Goal: Book appointment/travel/reservation

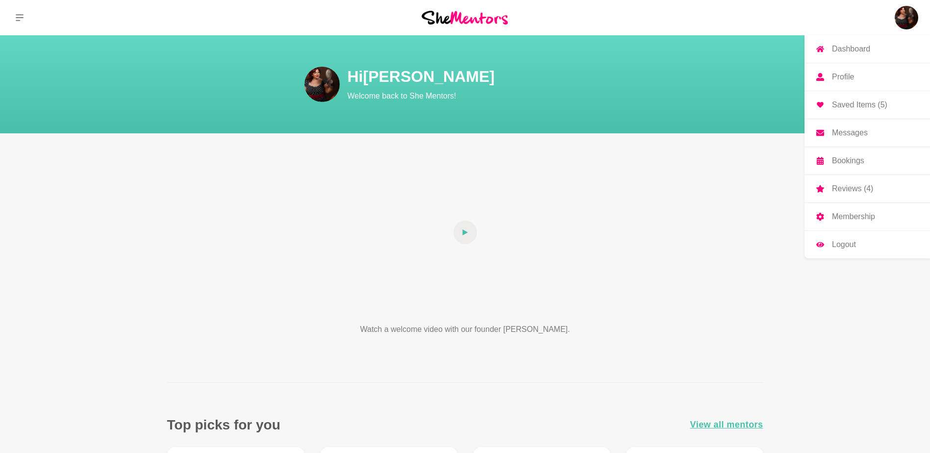
click at [901, 18] on img at bounding box center [906, 18] width 24 height 24
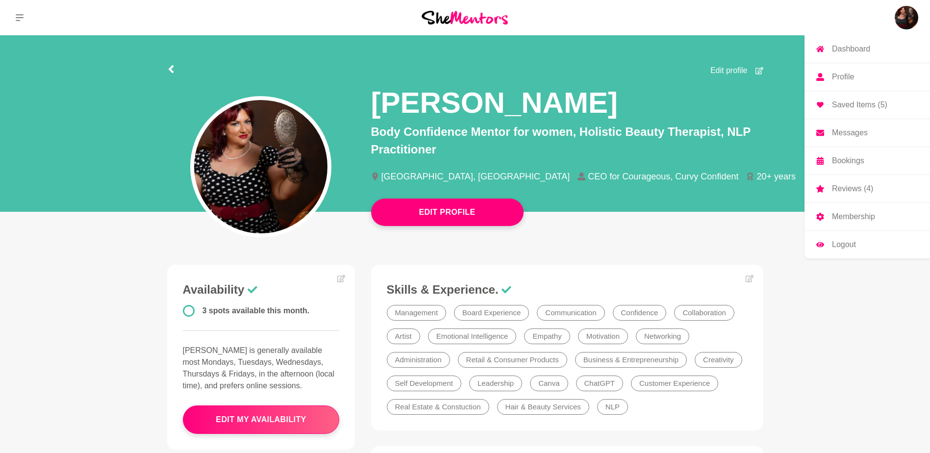
click at [853, 46] on p "Dashboard" at bounding box center [851, 49] width 38 height 8
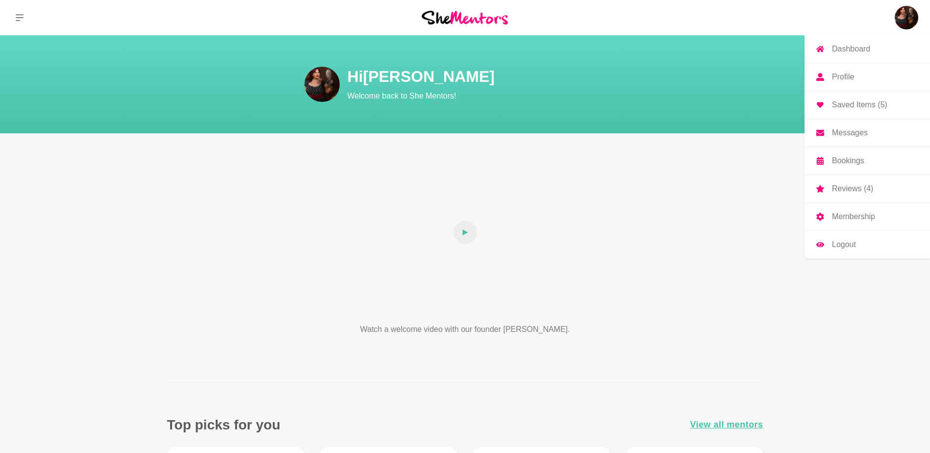
click at [855, 49] on p "Dashboard" at bounding box center [851, 49] width 38 height 8
click at [852, 49] on p "Dashboard" at bounding box center [851, 49] width 38 height 8
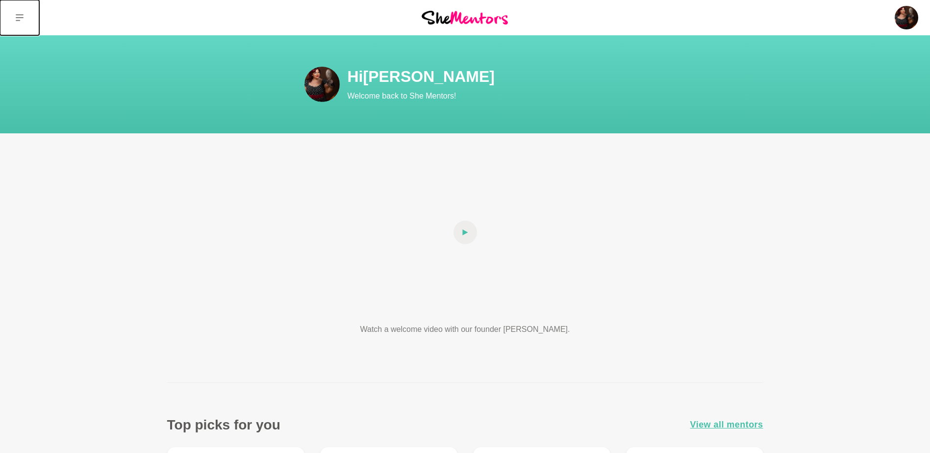
click at [20, 15] on icon at bounding box center [20, 17] width 8 height 7
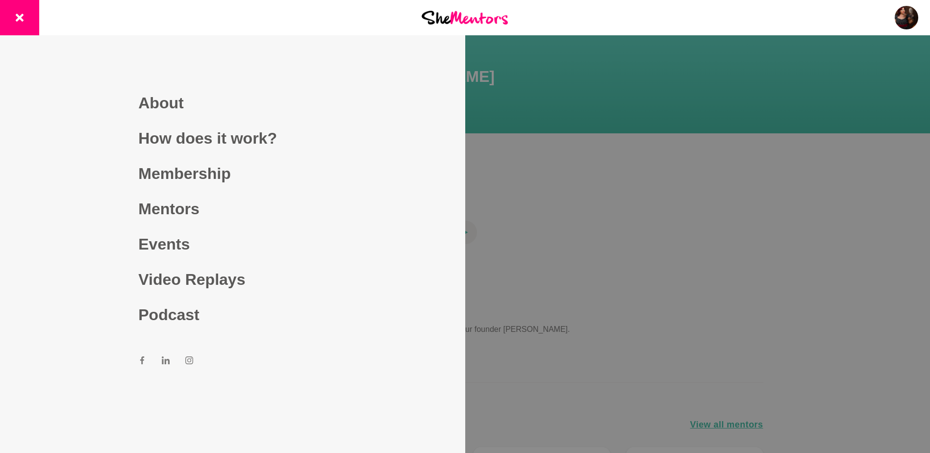
click at [487, 13] on img at bounding box center [465, 17] width 86 height 13
click at [472, 22] on img at bounding box center [465, 17] width 86 height 13
click at [536, 96] on div at bounding box center [465, 226] width 930 height 453
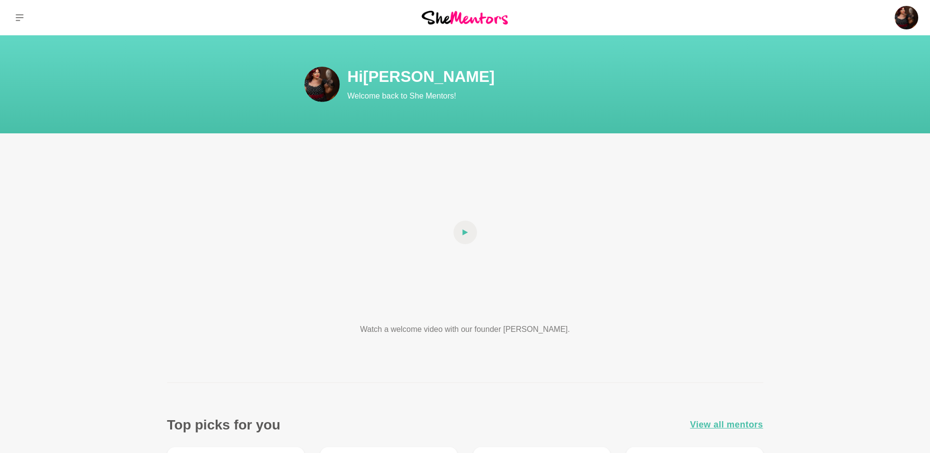
click at [471, 23] on img at bounding box center [465, 17] width 86 height 13
click at [20, 18] on icon at bounding box center [20, 17] width 8 height 7
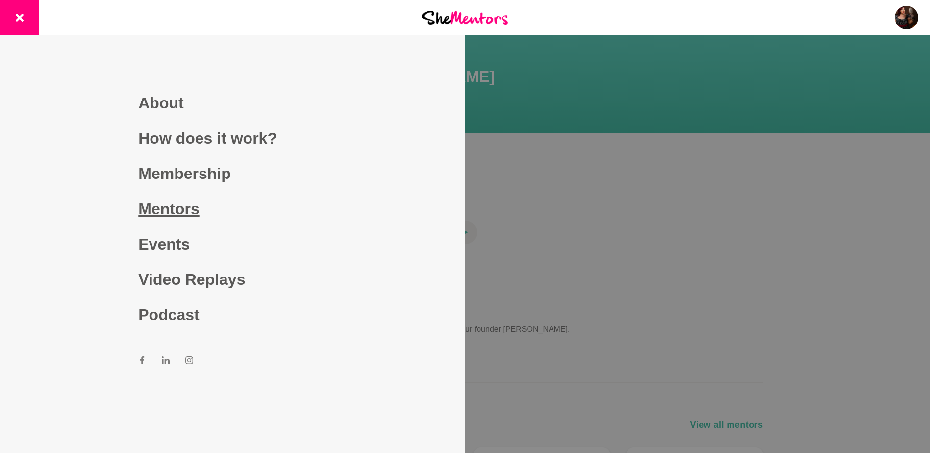
click at [154, 206] on link "Mentors" at bounding box center [232, 208] width 188 height 35
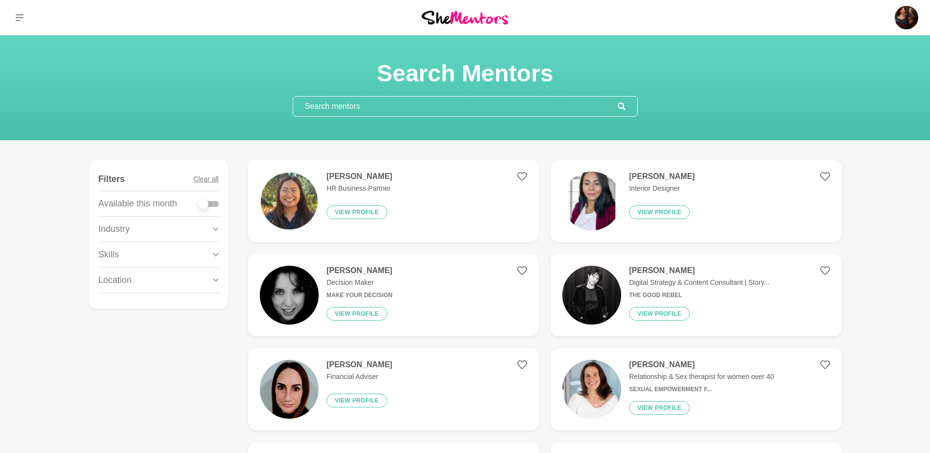
click at [134, 204] on p "Available this month" at bounding box center [138, 203] width 79 height 13
click at [204, 201] on div at bounding box center [203, 204] width 10 height 10
checkbox input "true"
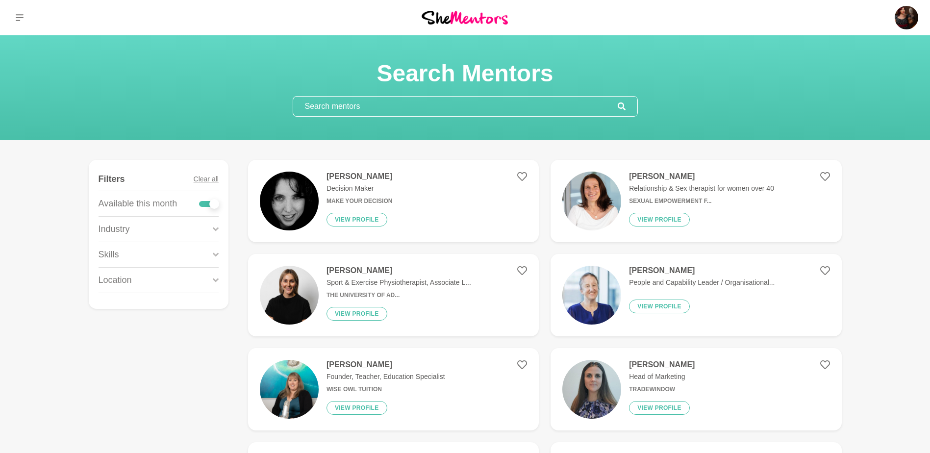
click at [353, 107] on input "text" at bounding box center [455, 107] width 324 height 20
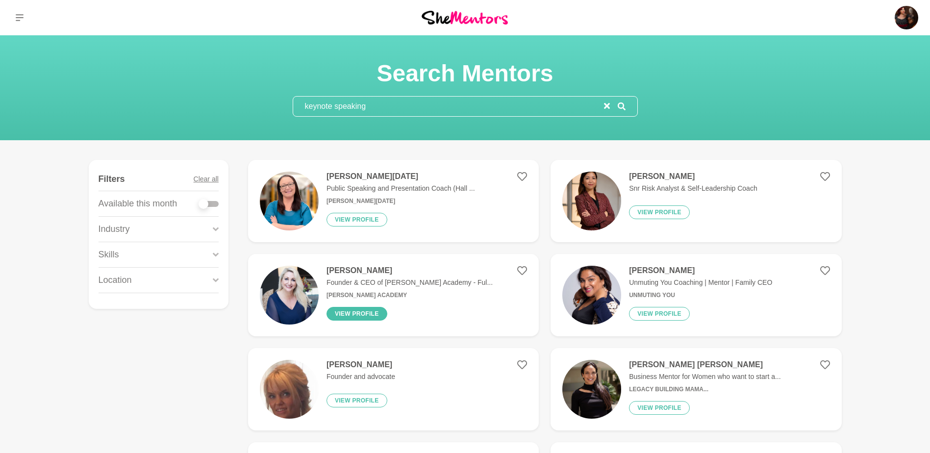
type input "keynote speaking"
click at [355, 308] on button "View profile" at bounding box center [356, 314] width 61 height 14
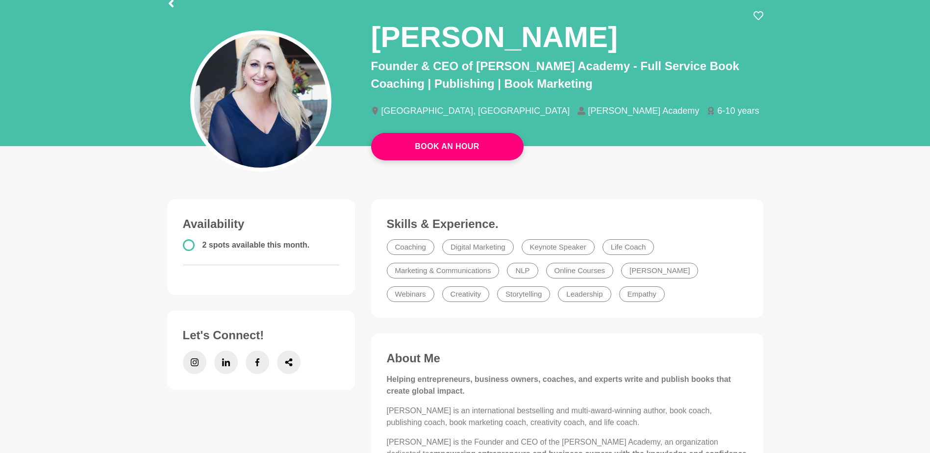
scroll to position [47, 0]
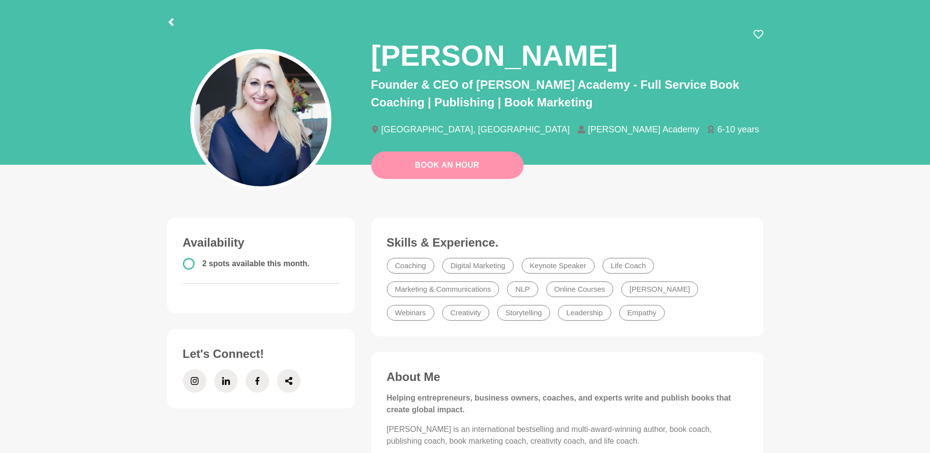
click at [450, 159] on link "Book An Hour" at bounding box center [447, 164] width 152 height 27
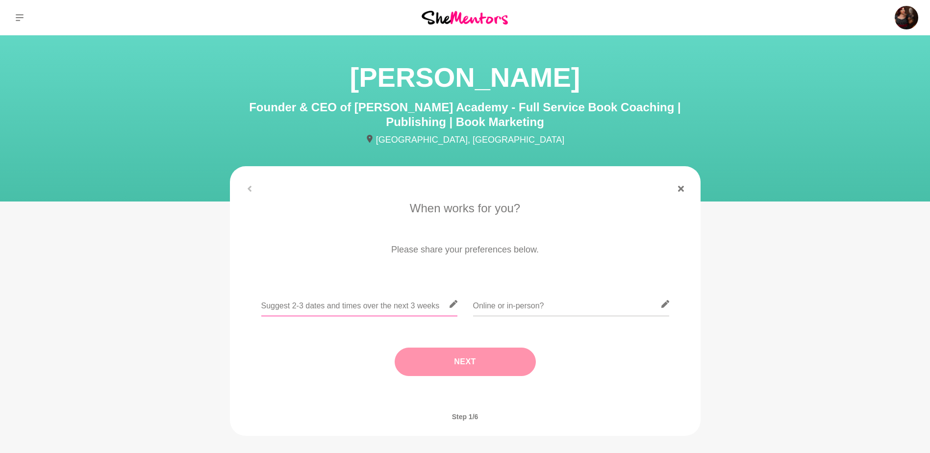
click at [278, 308] on input "text" at bounding box center [359, 304] width 196 height 24
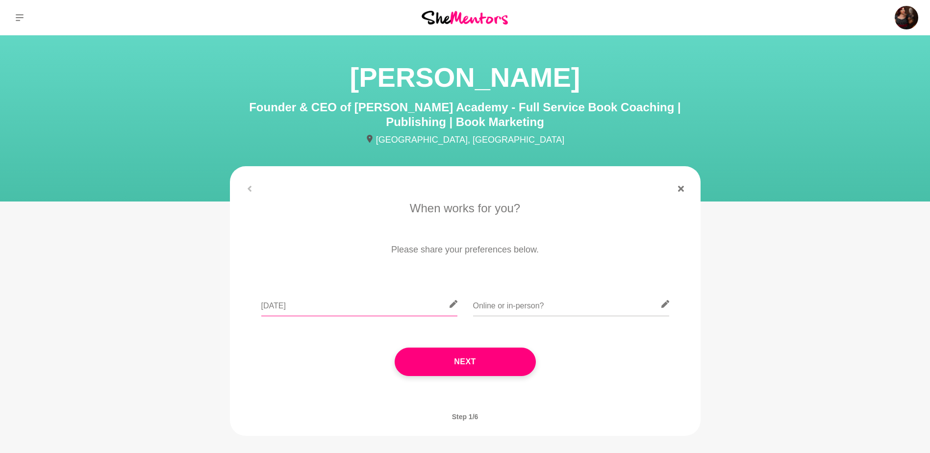
click at [261, 307] on input "[DATE]" at bounding box center [359, 304] width 196 height 24
click at [340, 305] on input "[DATE]" at bounding box center [359, 304] width 196 height 24
type input "[DATE] 3pm ACST or [DATE] 3pm ACST"
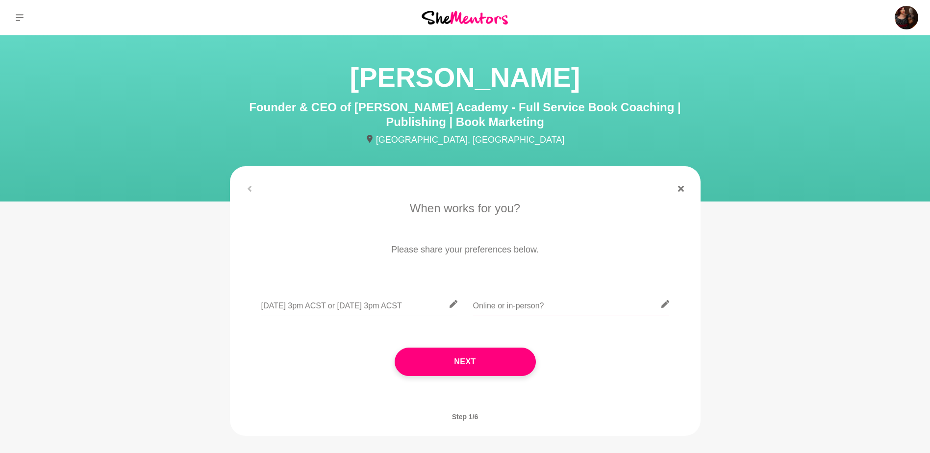
click at [499, 303] on input "text" at bounding box center [571, 304] width 196 height 24
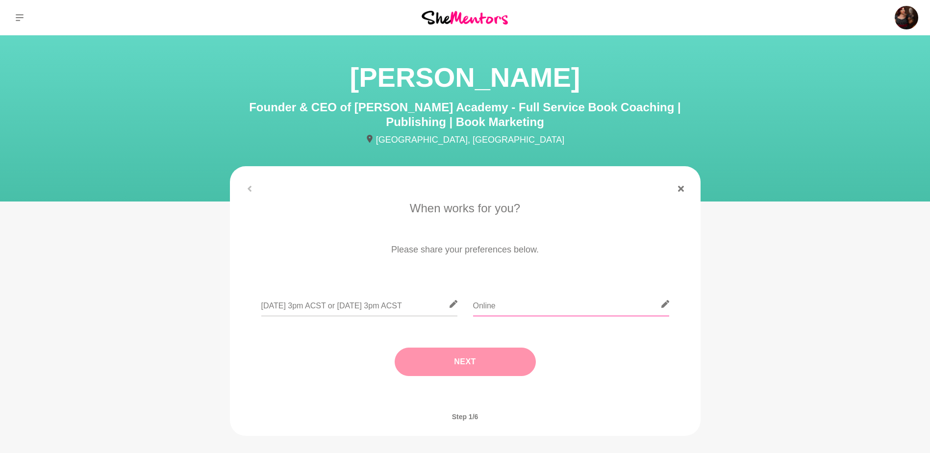
type input "Online"
click at [477, 361] on button "Next" at bounding box center [465, 361] width 141 height 28
click at [389, 303] on input "text" at bounding box center [465, 304] width 196 height 24
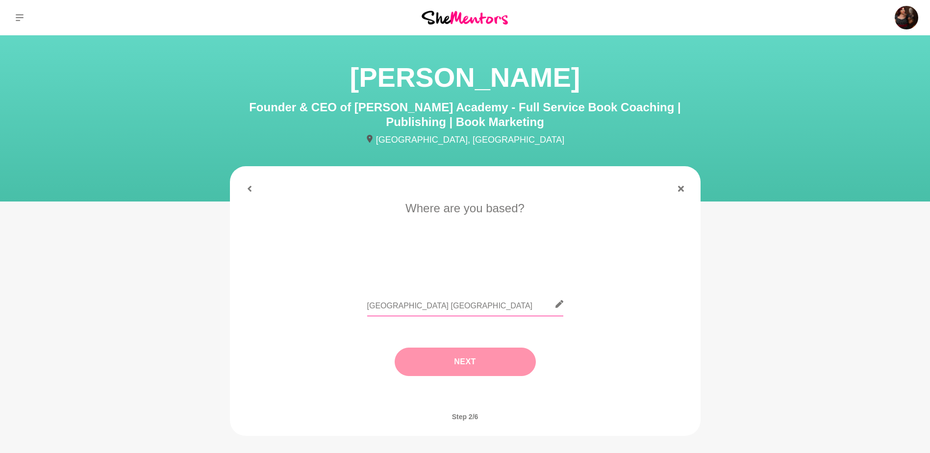
type input "[GEOGRAPHIC_DATA] [GEOGRAPHIC_DATA]"
click at [459, 362] on button "Next" at bounding box center [465, 361] width 141 height 28
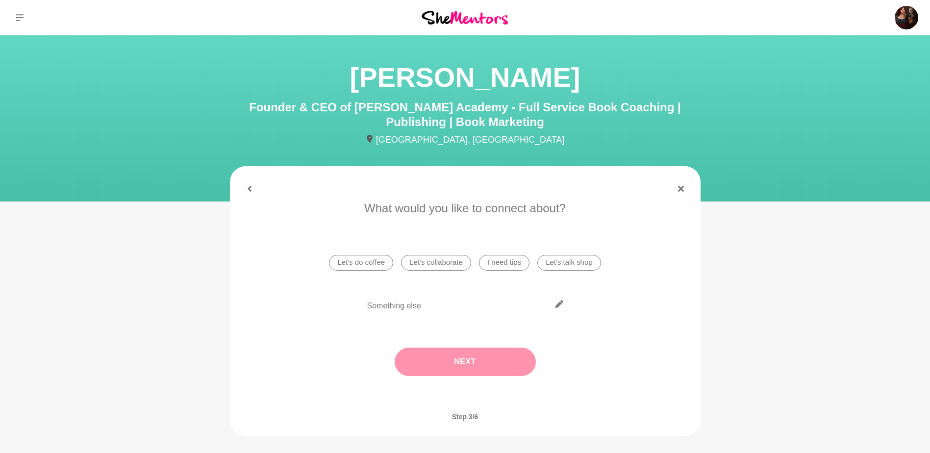
click at [495, 267] on li "I need tips" at bounding box center [504, 263] width 50 height 16
click at [472, 362] on button "Next" at bounding box center [465, 361] width 141 height 28
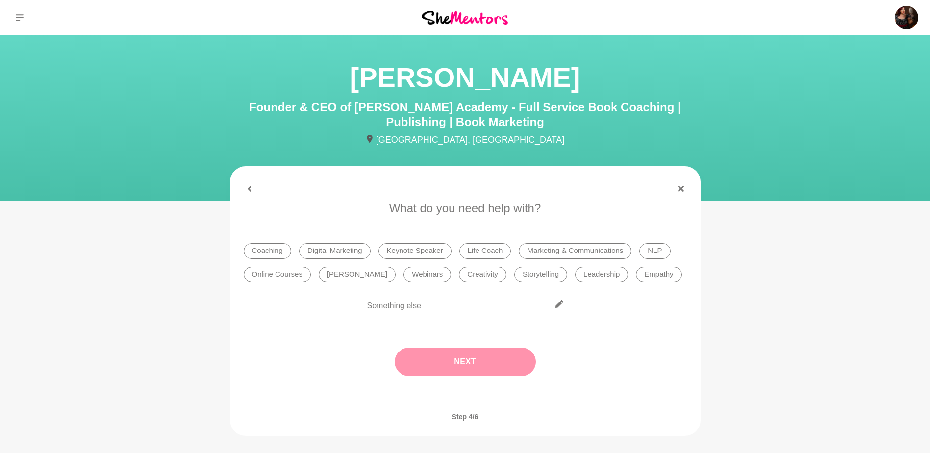
click at [406, 250] on li "Keynote Speaker" at bounding box center [414, 251] width 73 height 16
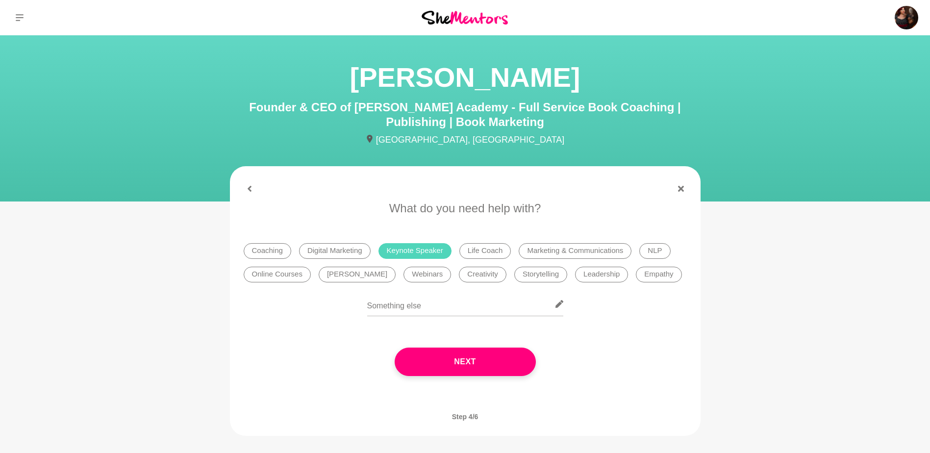
click at [343, 277] on li "[PERSON_NAME]" at bounding box center [357, 275] width 77 height 16
click at [514, 274] on li "Storytelling" at bounding box center [540, 275] width 53 height 16
click at [289, 270] on li "Online Courses" at bounding box center [277, 275] width 67 height 16
click at [403, 272] on li "Webinars" at bounding box center [427, 275] width 48 height 16
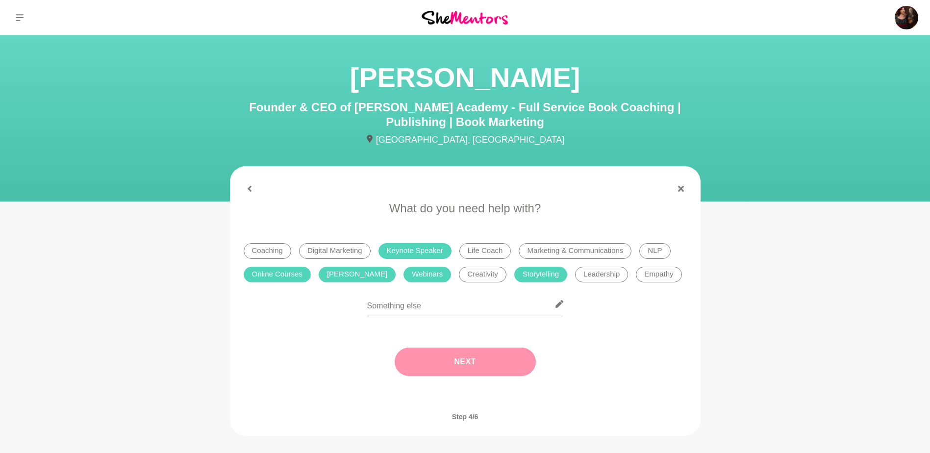
click at [470, 360] on button "Next" at bounding box center [465, 361] width 141 height 28
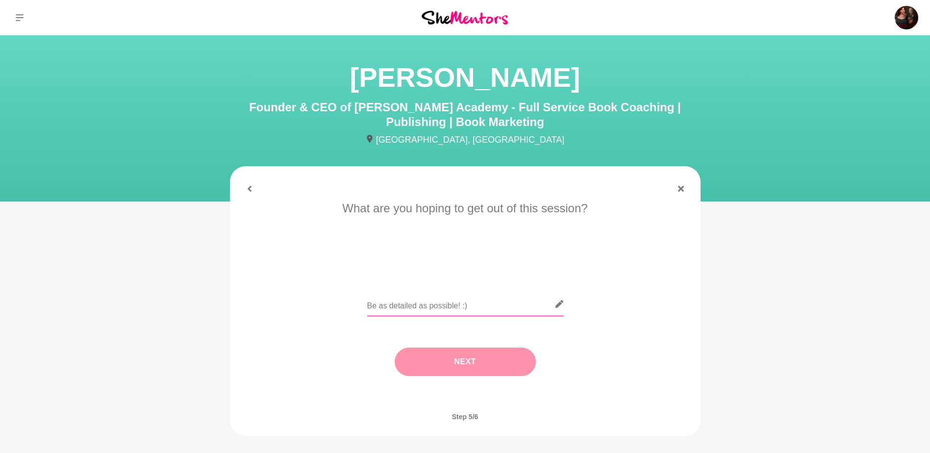
click at [414, 303] on input "text" at bounding box center [465, 304] width 196 height 24
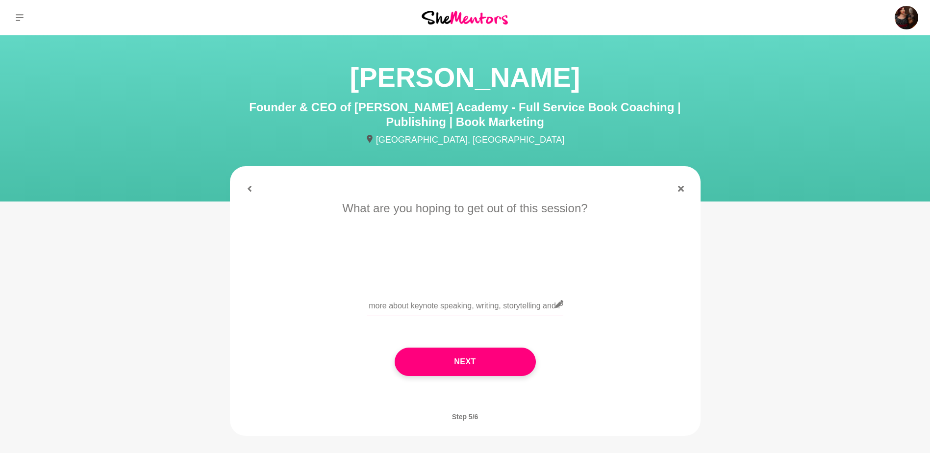
scroll to position [0, 76]
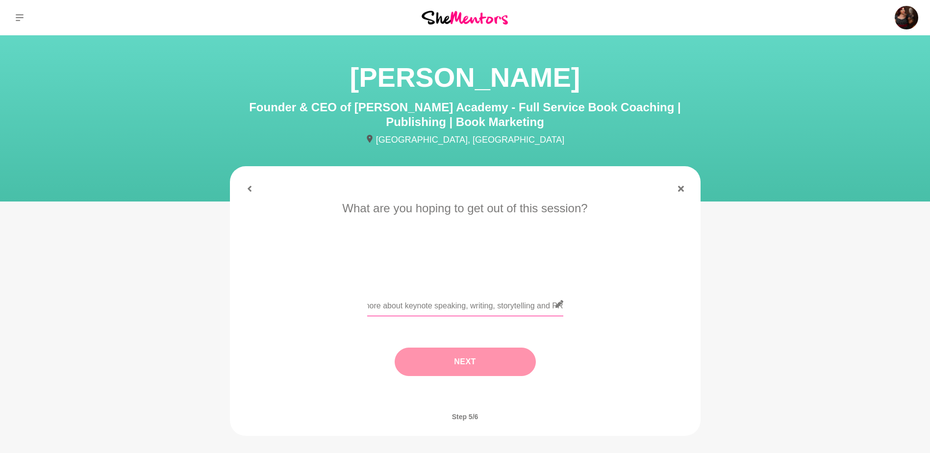
type input "I would love to learn more about keynote speaking, writing, storytelling and PR"
click at [480, 361] on button "Next" at bounding box center [465, 361] width 141 height 28
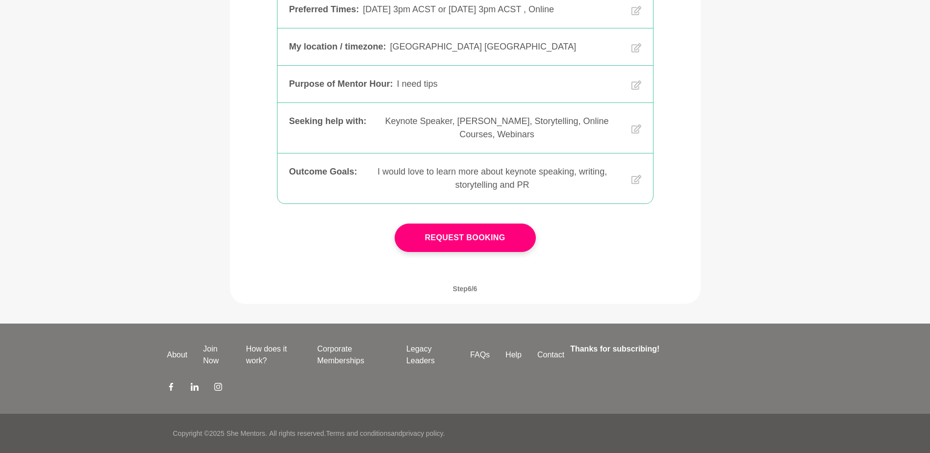
scroll to position [255, 0]
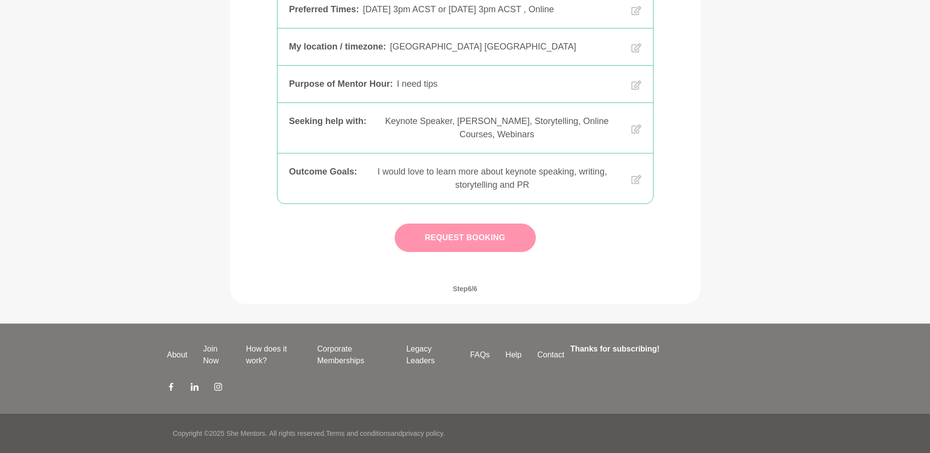
click at [480, 243] on button "Request Booking" at bounding box center [465, 237] width 141 height 28
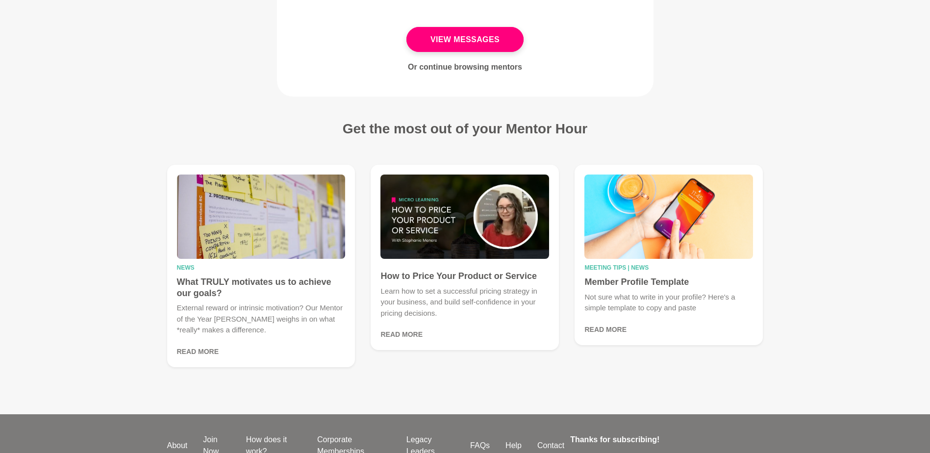
scroll to position [173, 0]
